Goal: Check status: Check status

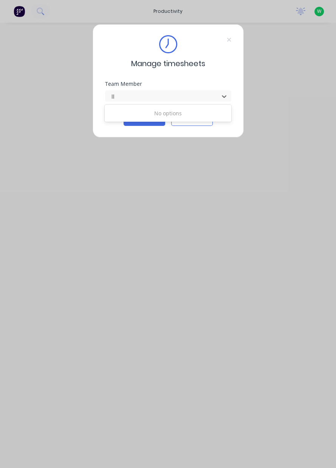
type input "l"
click at [182, 110] on div "Lochlainn Sheather" at bounding box center [168, 113] width 127 height 14
type input "lo"
click at [143, 118] on button "Continue" at bounding box center [145, 120] width 42 height 12
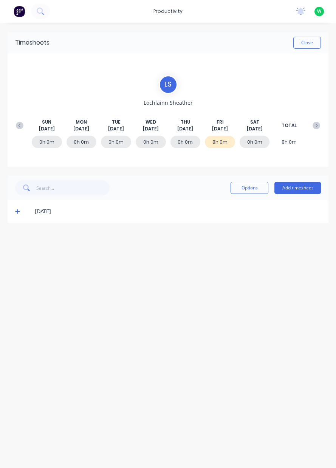
click at [14, 127] on button at bounding box center [19, 126] width 15 height 14
click at [19, 282] on icon at bounding box center [17, 279] width 5 height 5
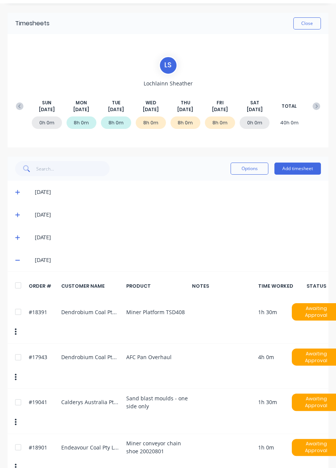
scroll to position [31, 0]
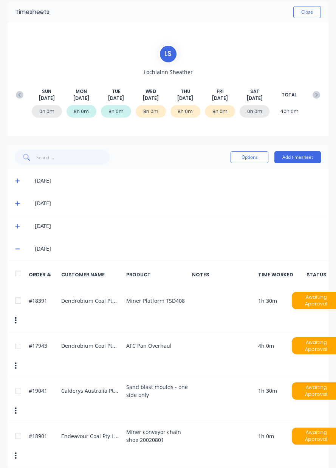
click at [21, 247] on span at bounding box center [19, 249] width 8 height 8
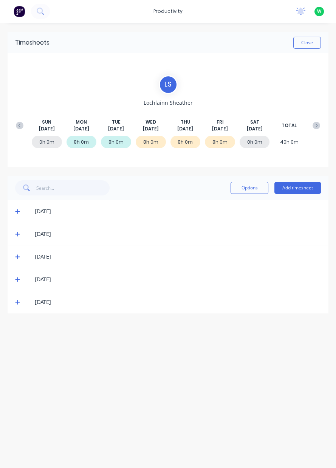
click at [17, 305] on span at bounding box center [19, 303] width 8 height 8
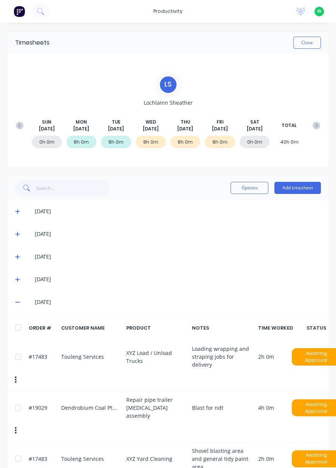
click at [312, 42] on button "Close" at bounding box center [308, 43] width 28 height 12
